Goal: Task Accomplishment & Management: Use online tool/utility

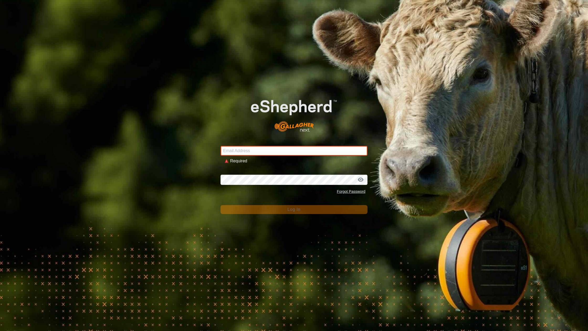
type input "[EMAIL_ADDRESS][DOMAIN_NAME]"
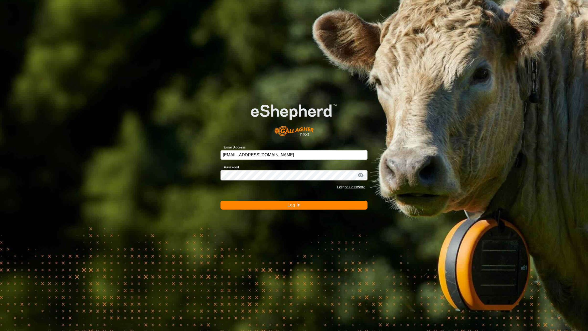
click at [261, 210] on div "Email Address [EMAIL_ADDRESS][DOMAIN_NAME] Password Forgot Password Log In" at bounding box center [294, 165] width 588 height 331
click at [263, 206] on button "Log In" at bounding box center [293, 205] width 147 height 9
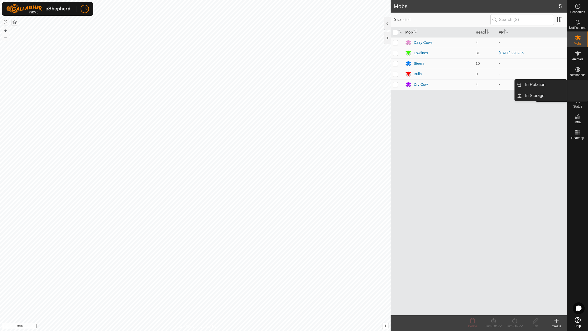
click at [580, 86] on icon at bounding box center [577, 85] width 6 height 6
click at [542, 82] on link "In Rotation" at bounding box center [544, 85] width 45 height 10
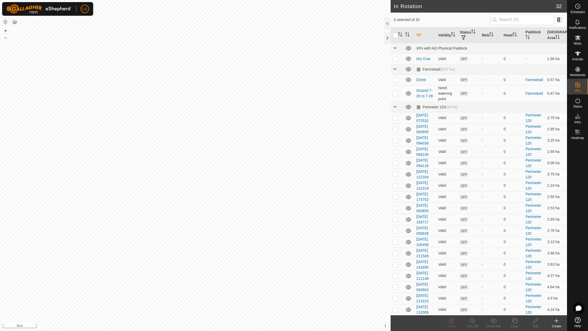
click at [556, 322] on icon at bounding box center [556, 321] width 0 height 4
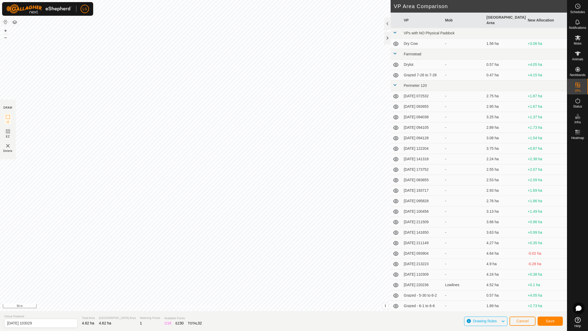
click at [547, 324] on button "Save" at bounding box center [549, 321] width 25 height 9
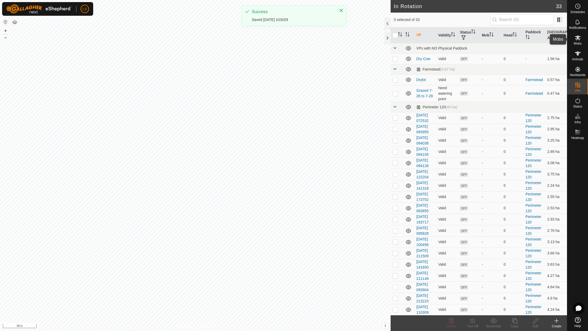
click at [578, 39] on icon at bounding box center [578, 37] width 6 height 5
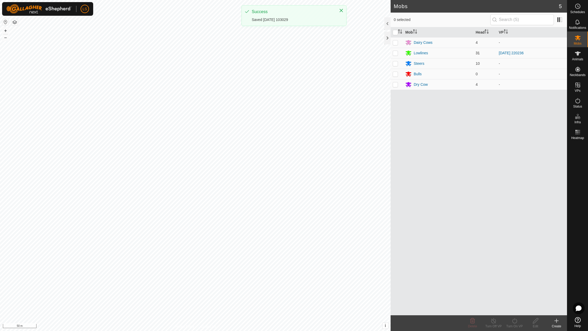
click at [394, 54] on p-checkbox at bounding box center [395, 53] width 5 height 4
checkbox input "true"
click at [511, 319] on icon at bounding box center [514, 321] width 7 height 6
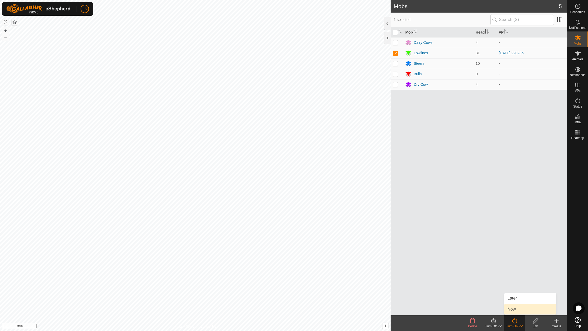
click at [512, 310] on link "Now" at bounding box center [530, 309] width 52 height 10
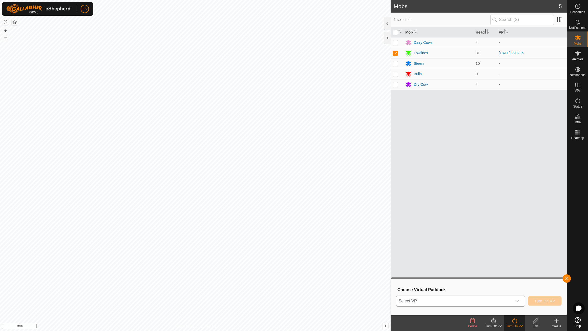
click at [449, 303] on span "Select VP" at bounding box center [454, 301] width 116 height 10
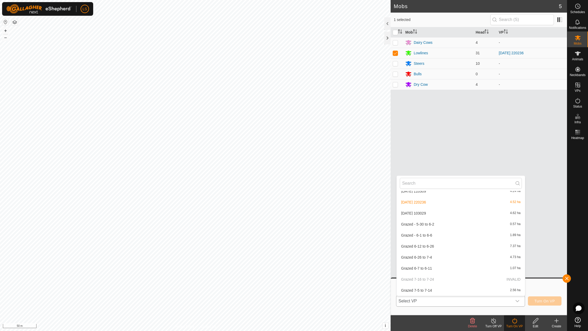
scroll to position [270, 0]
click at [426, 200] on li "[DATE] 103029 4.62 ha" at bounding box center [461, 204] width 128 height 10
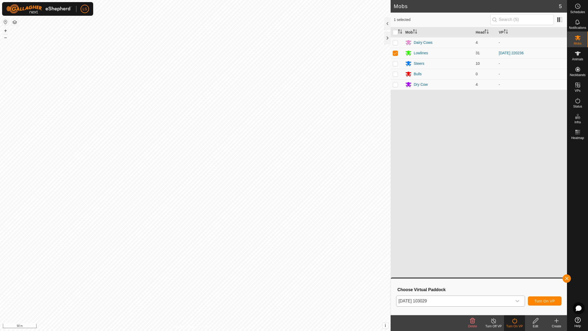
click at [549, 299] on span "Turn On VP" at bounding box center [544, 301] width 20 height 4
